Goal: Task Accomplishment & Management: Use online tool/utility

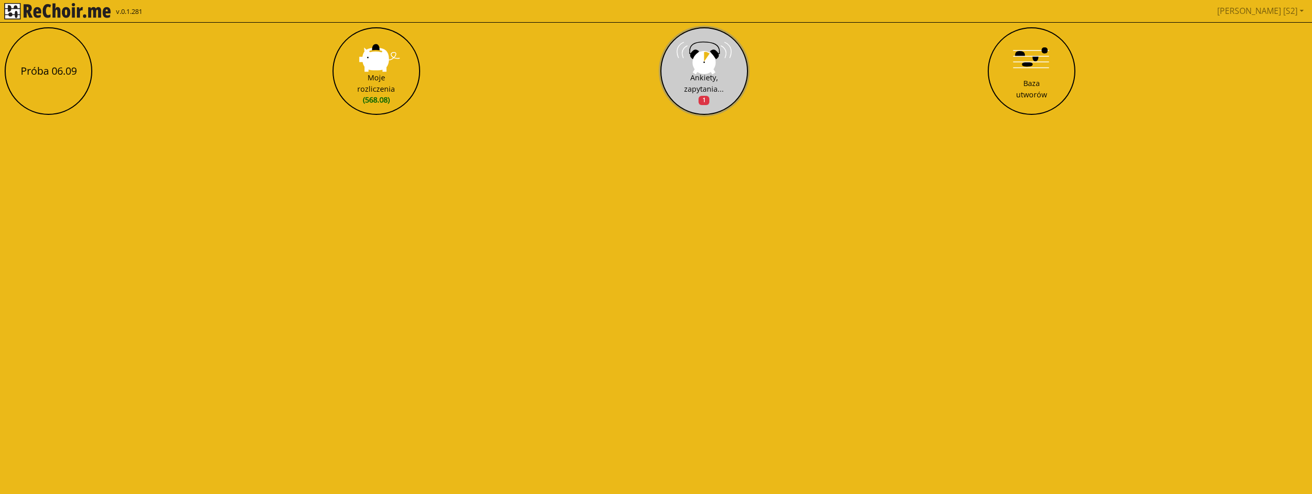
click at [700, 54] on button "Ankiety, zapytania... 1" at bounding box center [704, 71] width 88 height 88
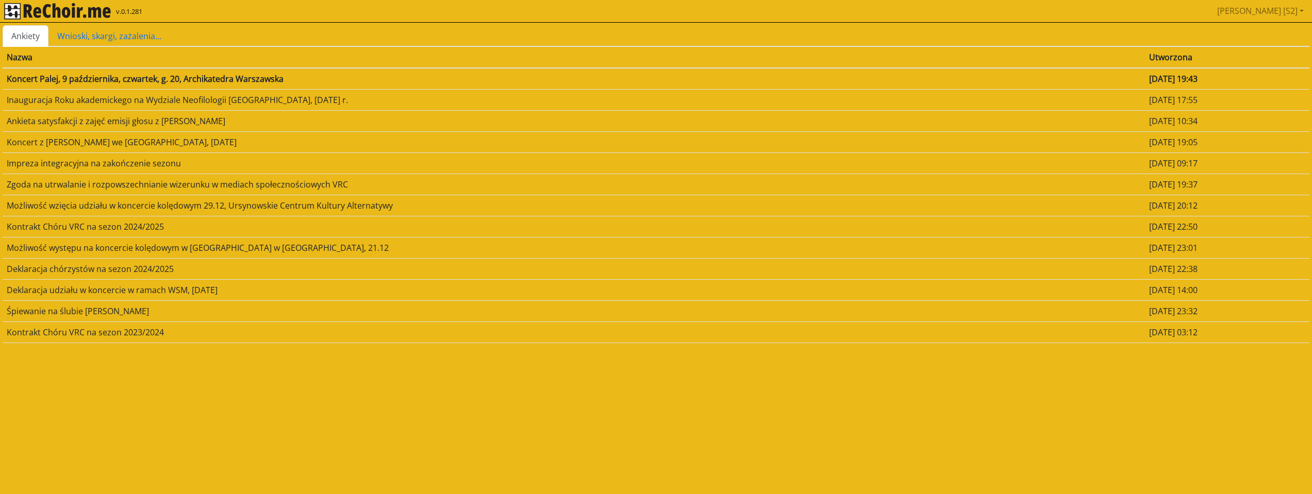
click at [199, 73] on td "Koncert Palej, 9 października, czwartek, g. 20, Archikatedra Warszawska" at bounding box center [574, 79] width 1142 height 22
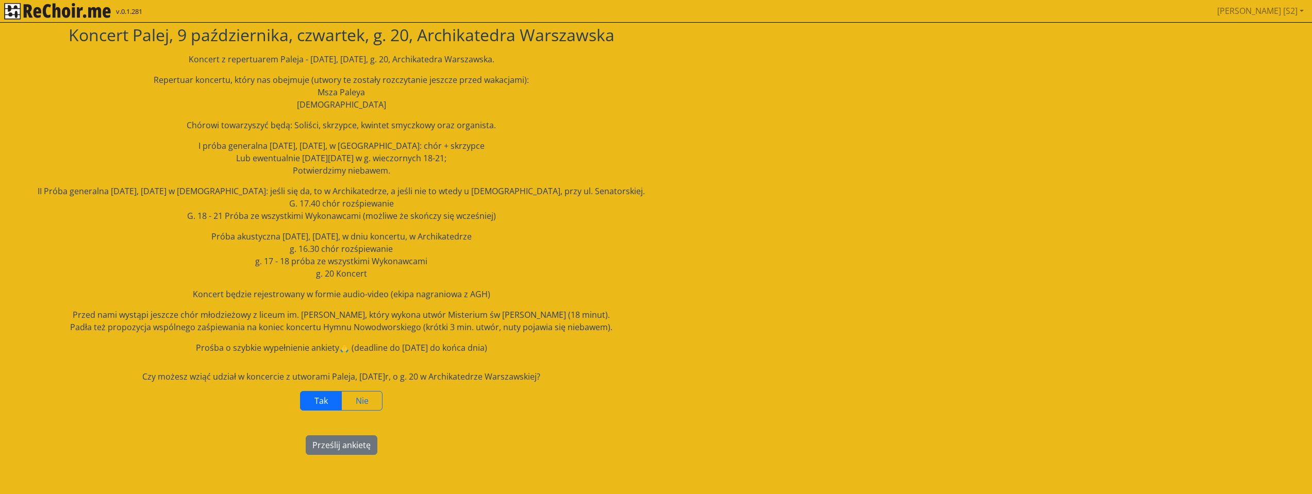
click at [311, 405] on label "Tak" at bounding box center [321, 401] width 42 height 20
click at [344, 447] on button "Prześlij ankietę" at bounding box center [342, 446] width 72 height 20
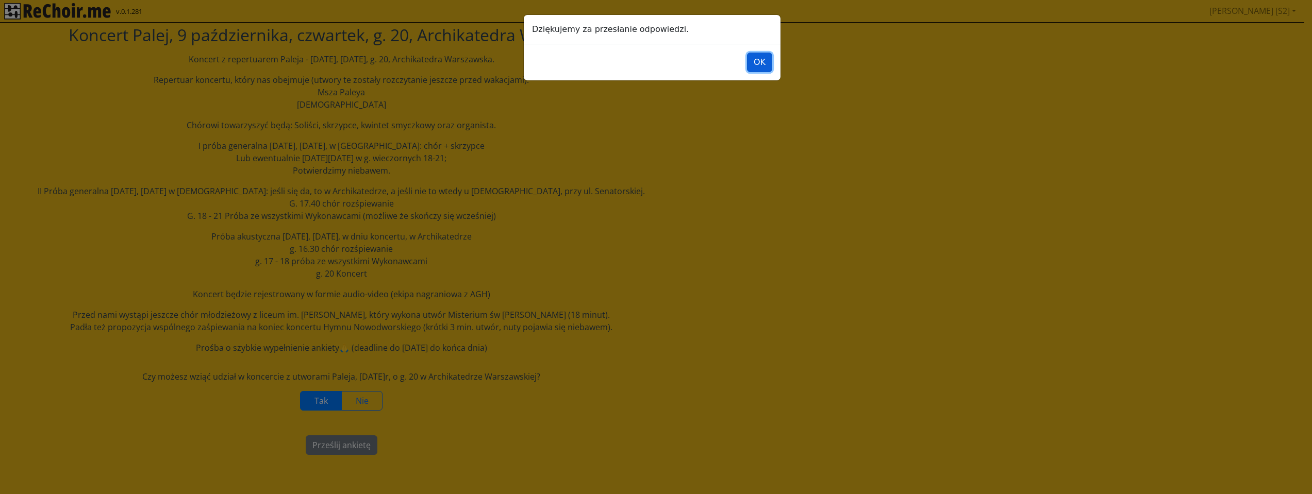
click at [764, 56] on button "OK" at bounding box center [759, 63] width 25 height 20
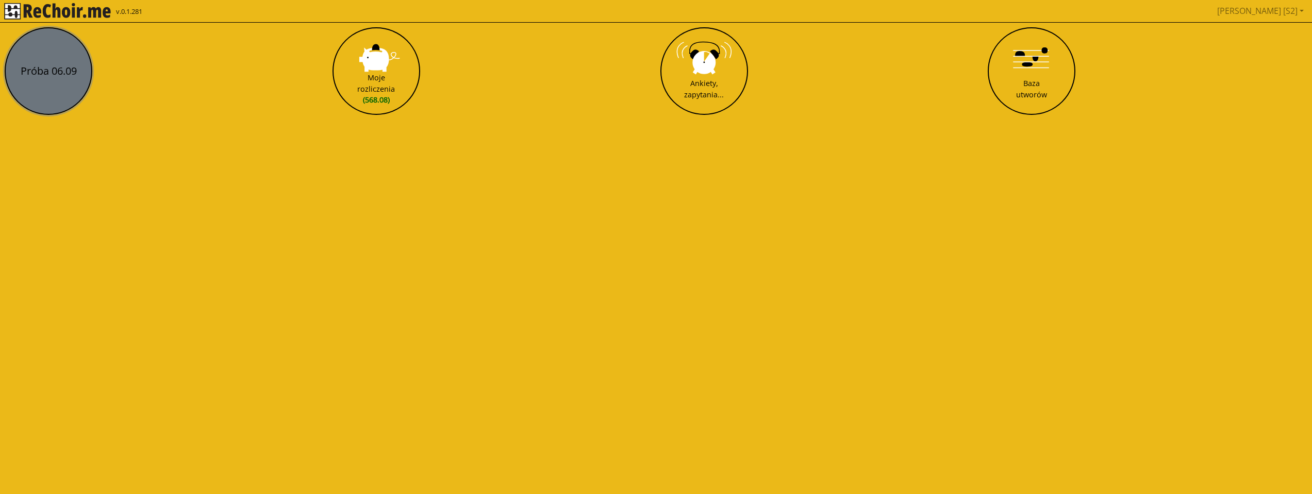
click at [80, 88] on button "Próba 06.09" at bounding box center [49, 71] width 88 height 88
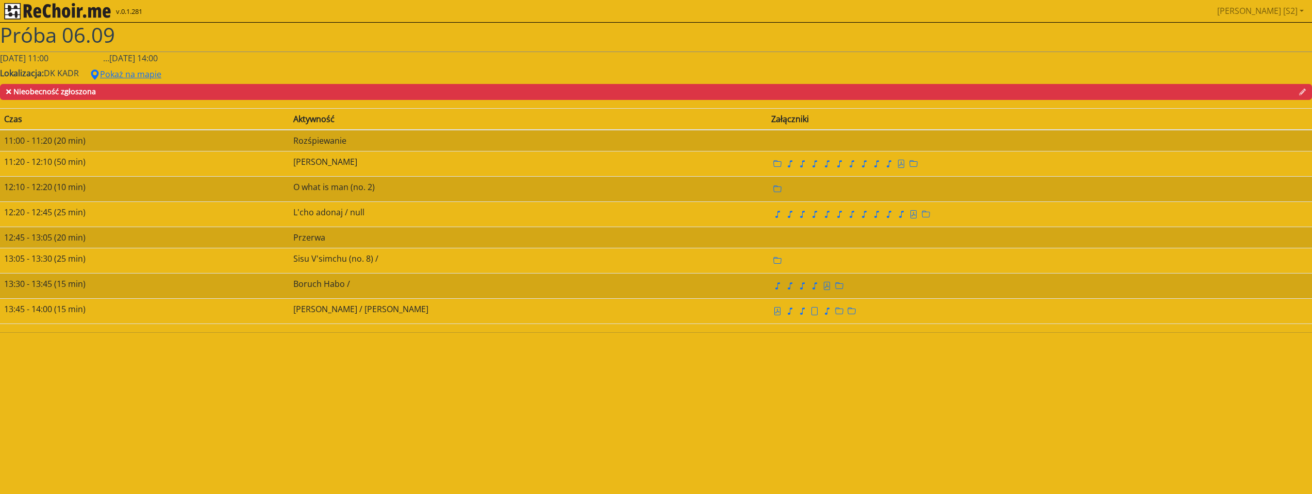
click at [75, 28] on span "Próba 06.09" at bounding box center [57, 35] width 115 height 28
click at [72, 13] on img "rekłajer mi" at bounding box center [57, 11] width 107 height 16
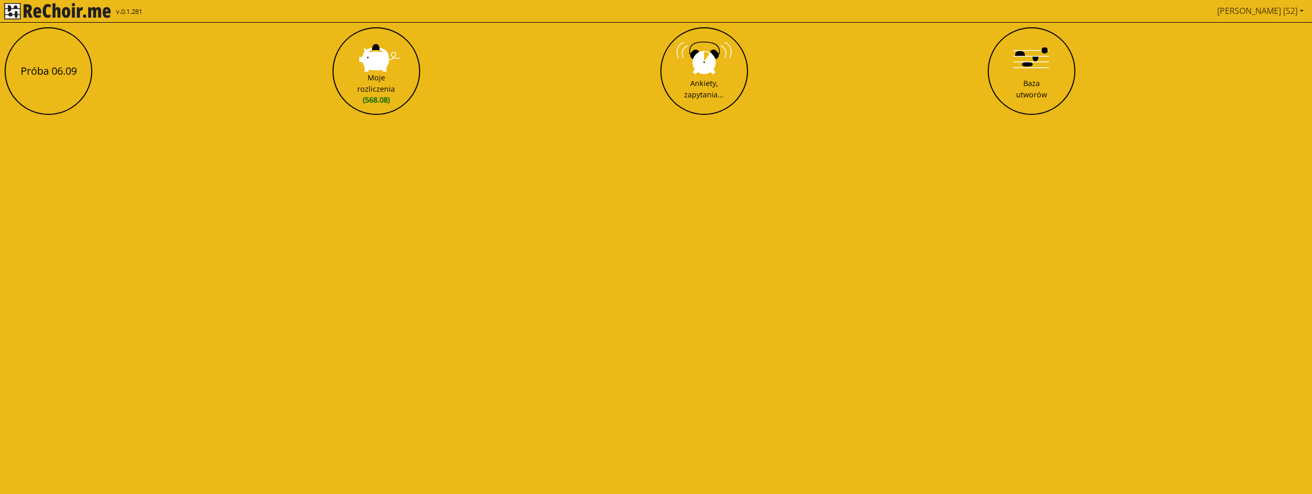
click at [1281, 11] on link "[PERSON_NAME] [S2]" at bounding box center [1260, 11] width 95 height 21
click at [1254, 34] on link "Pobierz link do kalendarza" at bounding box center [1246, 42] width 58 height 24
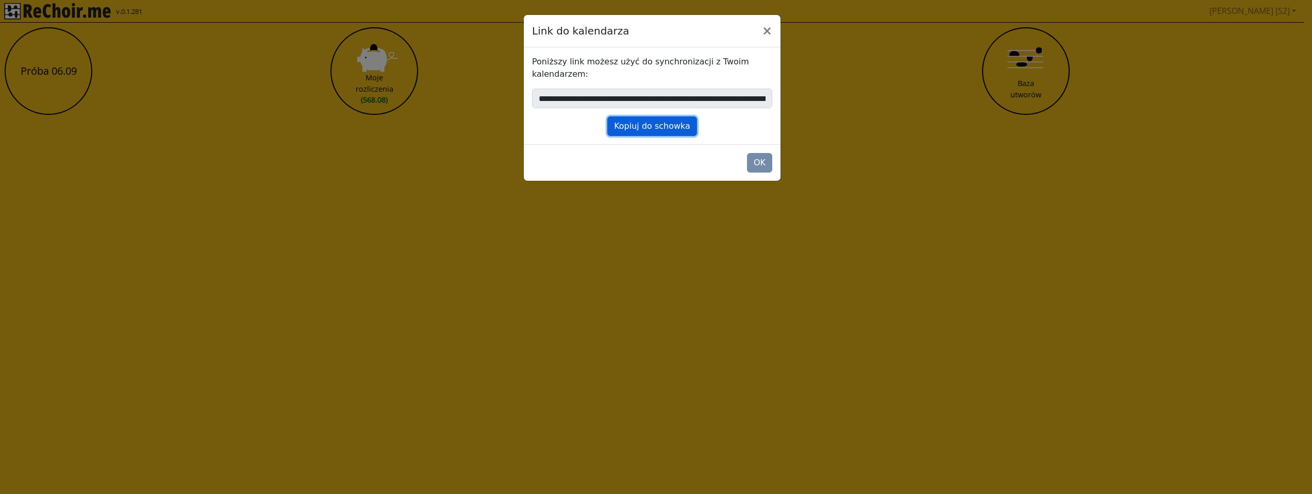
click at [667, 128] on button "Kopiuj do schowka" at bounding box center [652, 126] width 90 height 20
